Goal: Task Accomplishment & Management: Manage account settings

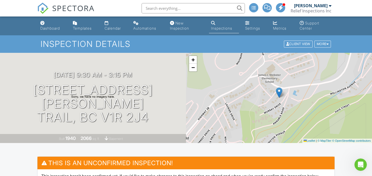
click at [212, 30] on div "Inspections" at bounding box center [221, 28] width 21 height 4
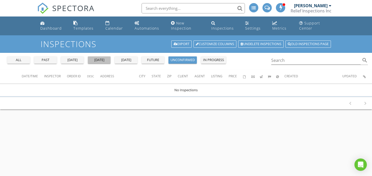
click at [104, 63] on button "today" at bounding box center [99, 60] width 23 height 7
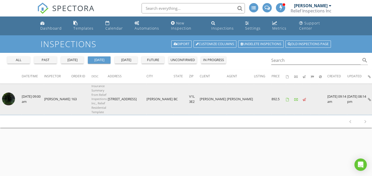
click at [9, 102] on img at bounding box center [8, 99] width 13 height 13
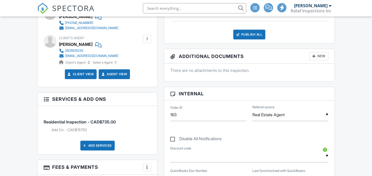
scroll to position [89, 0]
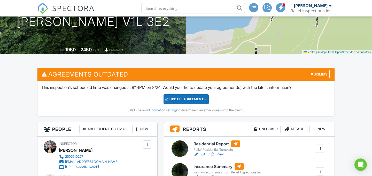
click at [183, 102] on div "Update Agreements" at bounding box center [186, 100] width 45 height 10
